Goal: Task Accomplishment & Management: Use online tool/utility

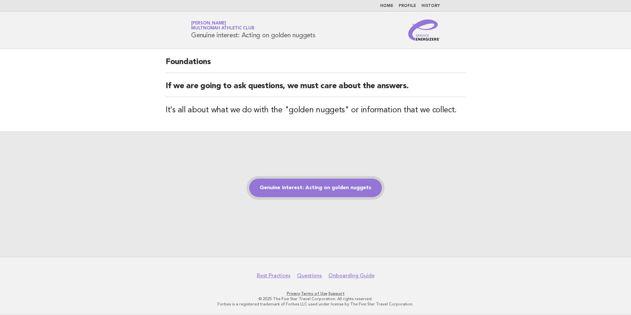
click at [317, 187] on link "Genuine interest: Acting on golden nuggets" at bounding box center [315, 187] width 133 height 18
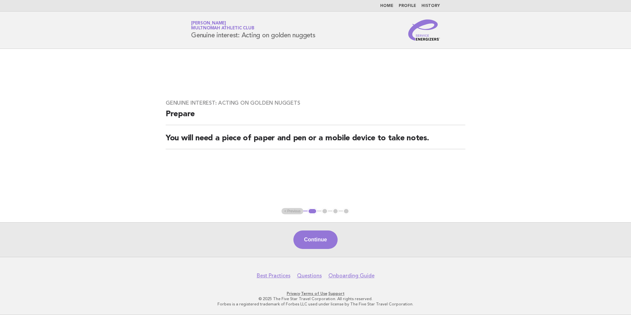
drag, startPoint x: 306, startPoint y: 225, endPoint x: 312, endPoint y: 234, distance: 11.4
click at [306, 225] on div "Continue" at bounding box center [315, 239] width 631 height 35
click at [316, 240] on button "Continue" at bounding box center [315, 239] width 44 height 18
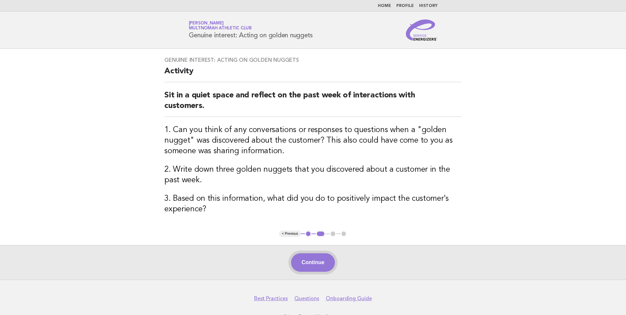
click at [324, 260] on button "Continue" at bounding box center [313, 262] width 44 height 18
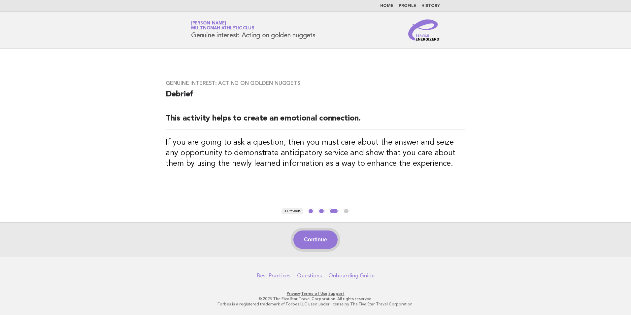
click at [299, 232] on button "Continue" at bounding box center [315, 239] width 44 height 18
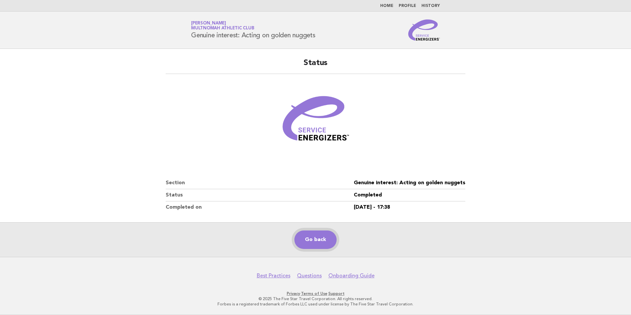
click at [296, 237] on link "Go back" at bounding box center [315, 239] width 42 height 18
